Goal: Task Accomplishment & Management: Complete application form

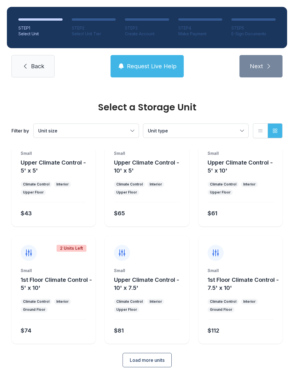
scroll to position [31, 0]
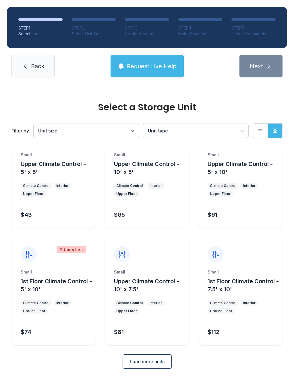
click at [155, 364] on span "Load more units" at bounding box center [147, 361] width 35 height 7
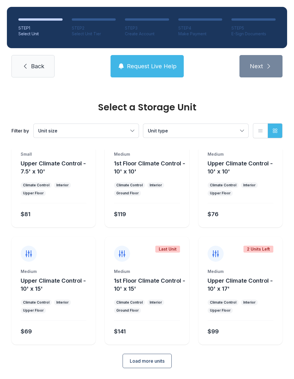
scroll to position [266, 0]
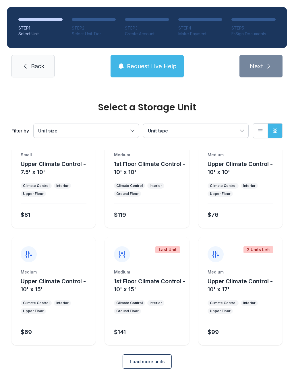
click at [158, 361] on span "Load more units" at bounding box center [147, 361] width 35 height 7
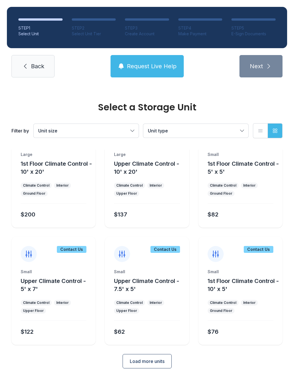
scroll to position [500, 0]
click at [150, 361] on span "Load more units" at bounding box center [147, 361] width 35 height 7
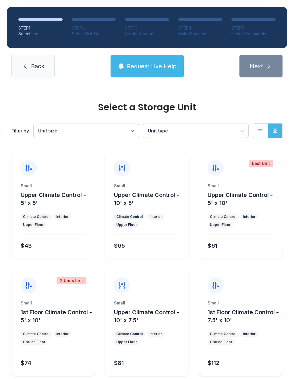
scroll to position [0, 0]
click at [135, 129] on button "Unit size" at bounding box center [86, 131] width 105 height 14
click at [128, 134] on button "Unit size" at bounding box center [86, 131] width 105 height 14
click at [37, 65] on span "Back" at bounding box center [37, 66] width 13 height 8
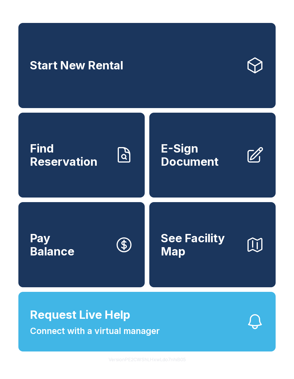
click at [196, 81] on link "Start New Rental" at bounding box center [146, 65] width 257 height 85
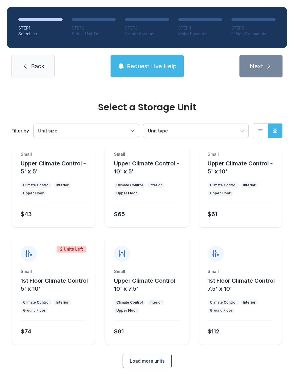
scroll to position [31, 0]
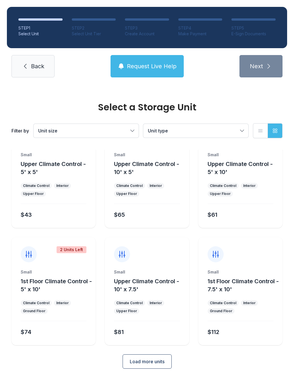
click at [33, 67] on span "Back" at bounding box center [37, 66] width 13 height 8
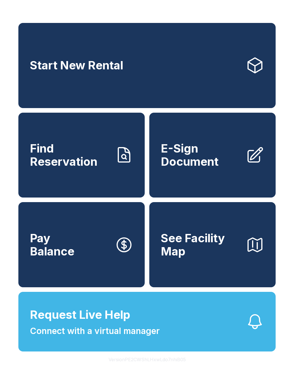
click at [204, 161] on span "E-Sign Document" at bounding box center [201, 155] width 80 height 26
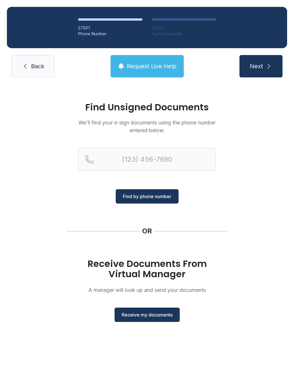
click at [149, 313] on span "Receive my documents" at bounding box center [147, 314] width 51 height 7
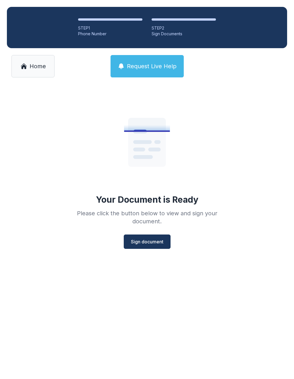
click at [140, 244] on span "Sign document" at bounding box center [147, 241] width 32 height 7
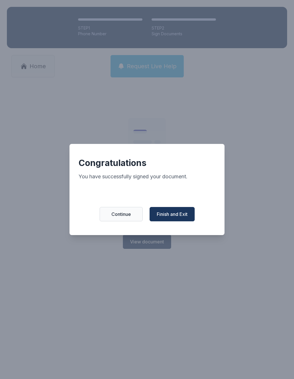
click at [176, 216] on span "Finish and Exit" at bounding box center [172, 214] width 31 height 7
